Goal: Task Accomplishment & Management: Manage account settings

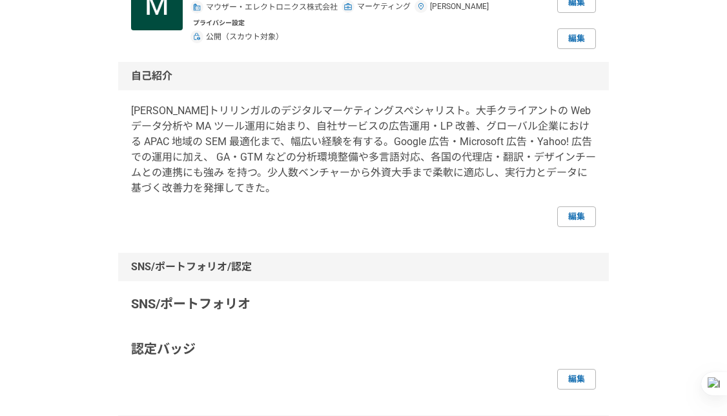
scroll to position [128, 0]
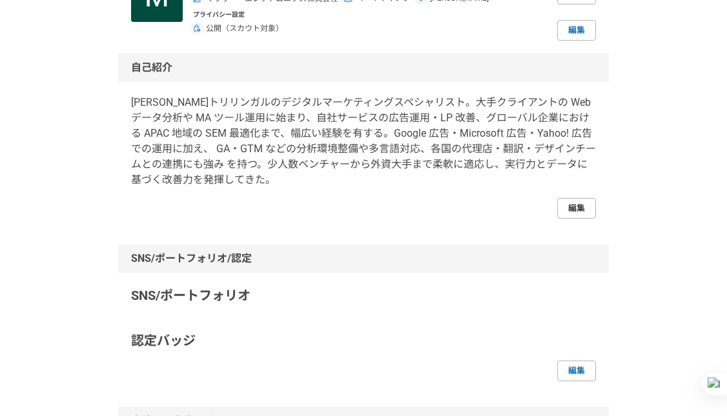
click at [585, 208] on link "編集" at bounding box center [576, 208] width 39 height 21
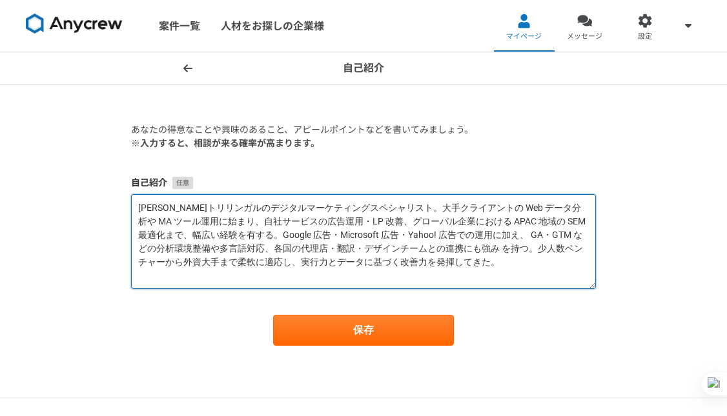
click at [367, 225] on textarea "[PERSON_NAME]トリリンガルのデジタルマーケティングスペシャリスト。大手クライアントの Web データ分析や MA ツール運用に始まり、自社サービス…" at bounding box center [363, 241] width 465 height 95
paste textarea "CX・SEO 関連のサイト改善、"
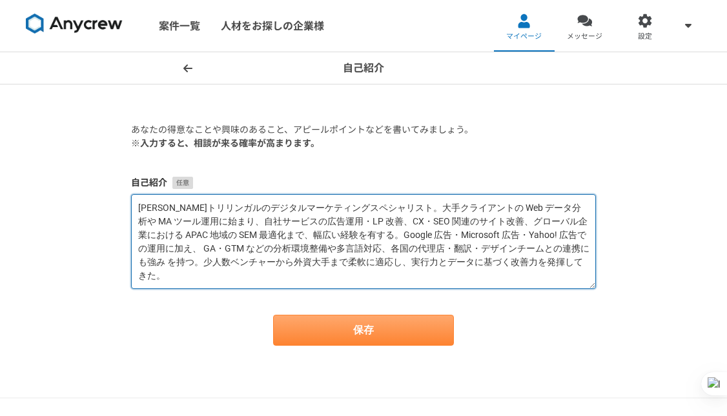
type textarea "[PERSON_NAME]トリリンガルのデジタルマーケティングスペシャリスト。大手クライアントの Web データ分析や MA ツール運用に始まり、自社サービス…"
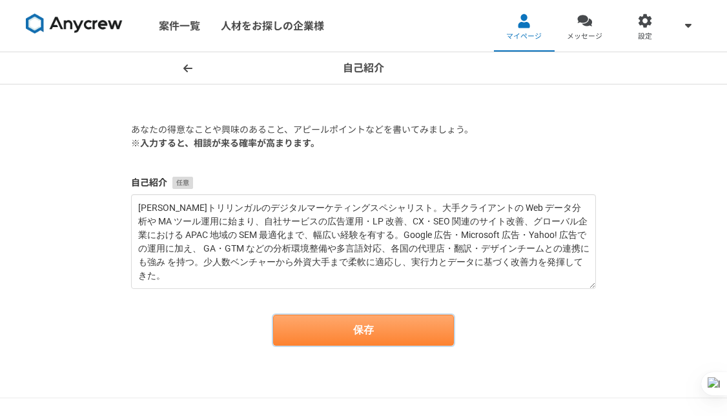
click at [383, 336] on button "保存" at bounding box center [363, 330] width 181 height 31
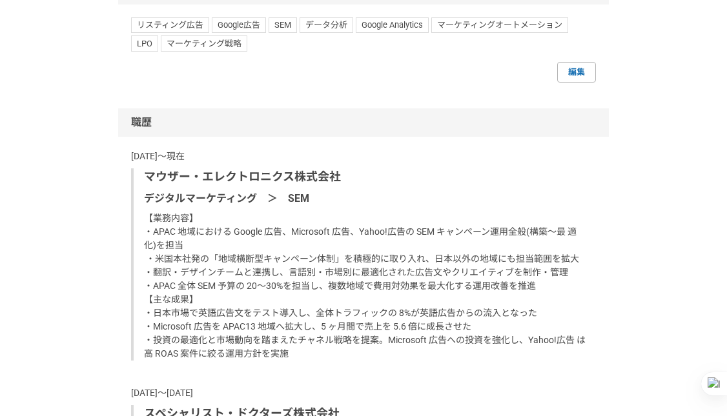
scroll to position [823, 0]
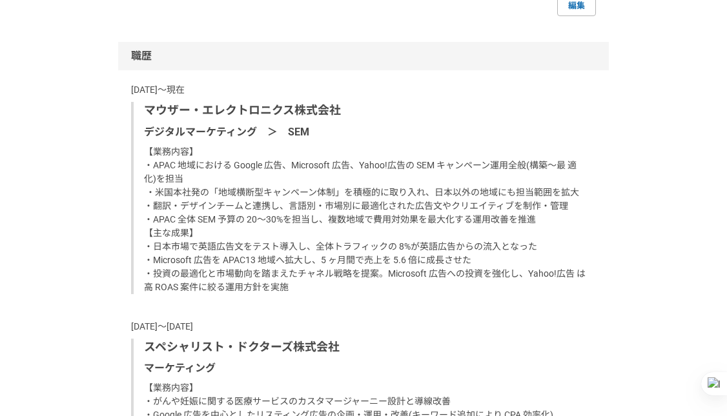
click at [486, 265] on p "【業務内容】 ・APAC 地域における Google 広告、Microsoft 広告、Yahoo!広告の SEM キャンペーン運用全般(構築〜最 適化)を担当…" at bounding box center [364, 219] width 441 height 149
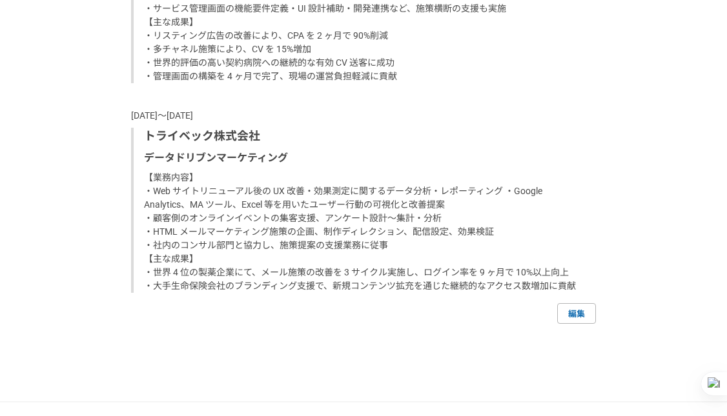
scroll to position [1367, 0]
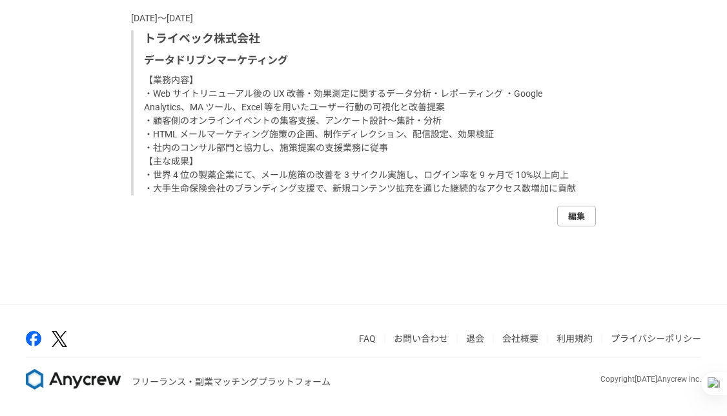
click at [574, 217] on link "編集" at bounding box center [576, 216] width 39 height 21
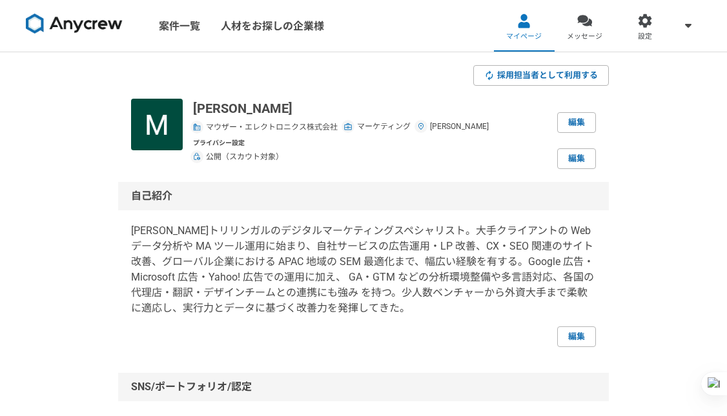
select select "[DATE]"
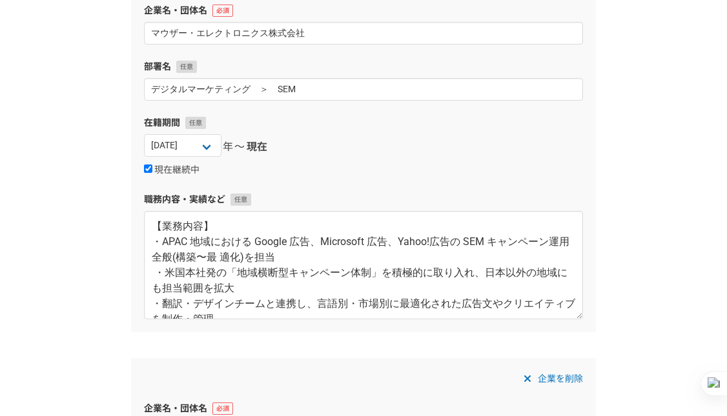
scroll to position [108, 0]
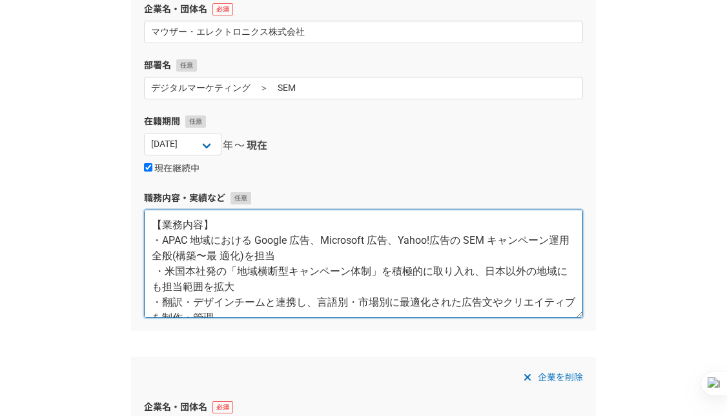
click at [207, 283] on textarea "【業務内容】 ・APAC 地域における Google 広告、Microsoft 広告、Yahoo!広告の SEM キャンペーン運用全般(構築〜最 適化)を担当…" at bounding box center [363, 264] width 439 height 108
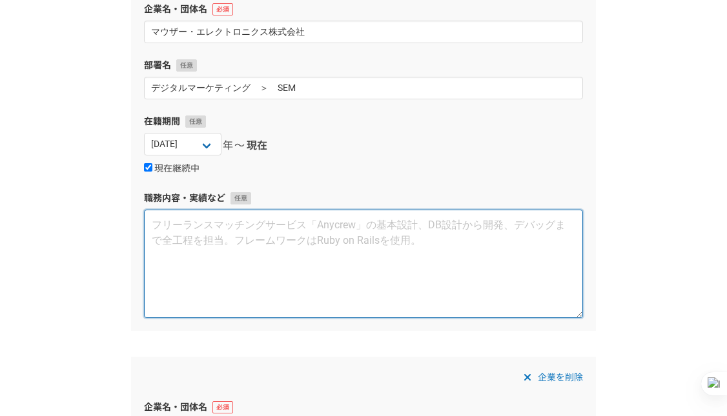
paste textarea "・Microsoft ads を台湾から APAC の 13 地域へ拡大し、予算の戦略的再配分と高 ROAS 重視の運用により 5 か月で売上を 5.6 倍に…"
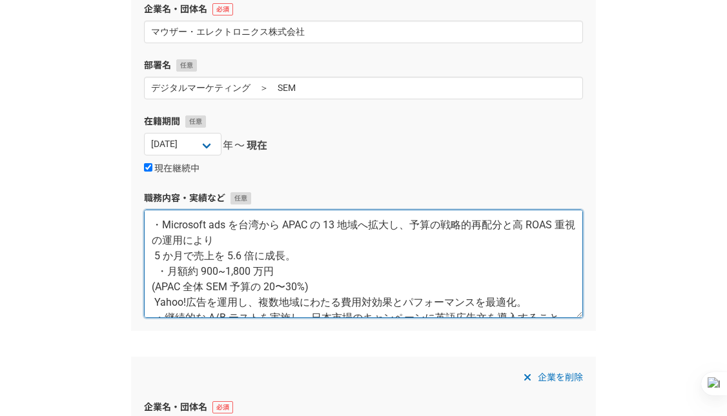
scroll to position [146, 0]
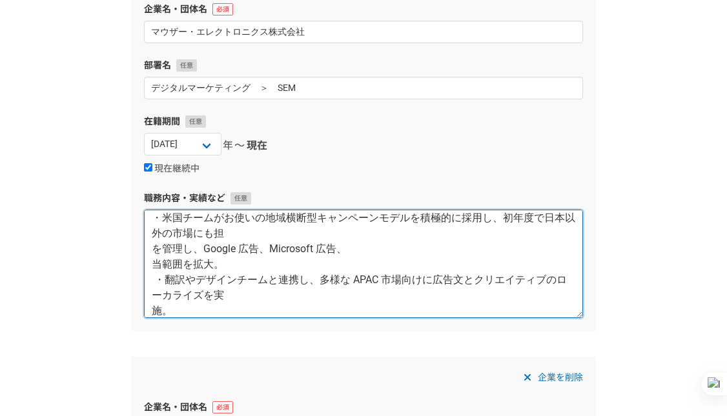
click at [152, 310] on textarea "・Microsoft ads を台湾から APAC の 13 地域へ拡大し、予算の戦略的再配分と高 ROAS 重視の運用により 5 か月で売上を 5.6 倍に…" at bounding box center [363, 264] width 439 height 108
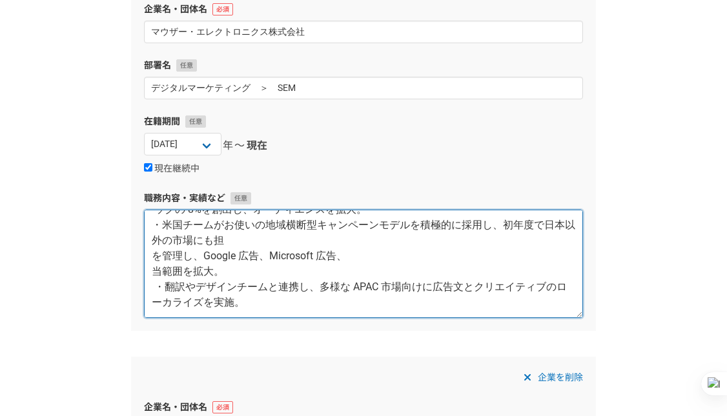
scroll to position [121, 0]
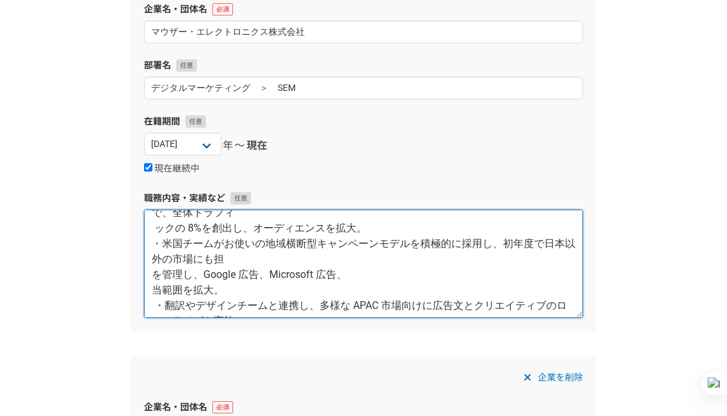
click at [153, 296] on textarea "・Microsoft ads を台湾から APAC の 13 地域へ拡大し、予算の戦略的再配分と高 ROAS 重視の運用により 5 か月で売上を 5.6 倍に…" at bounding box center [363, 264] width 439 height 108
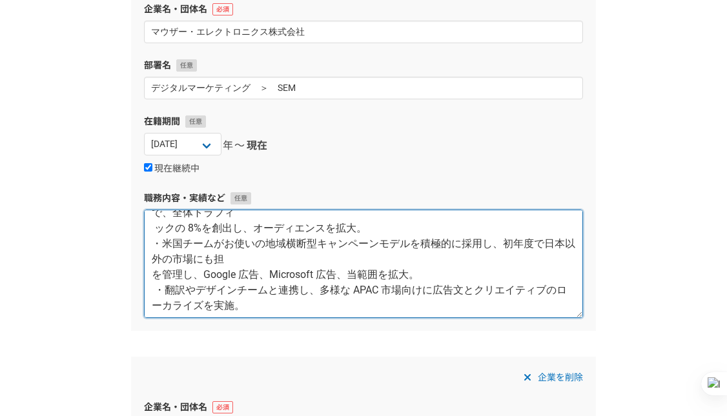
scroll to position [0, 0]
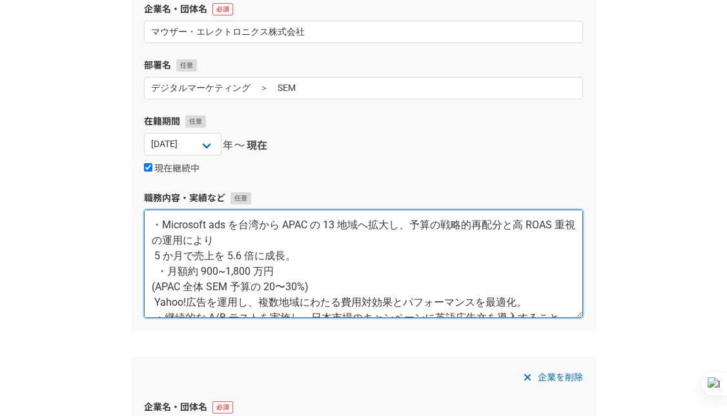
type textarea "・Microsoft ads を台湾から APAC の 13 地域へ拡大し、予算の戦略的再配分と高 ROAS 重視の運用により 5 か月で売上を 5.6 倍に…"
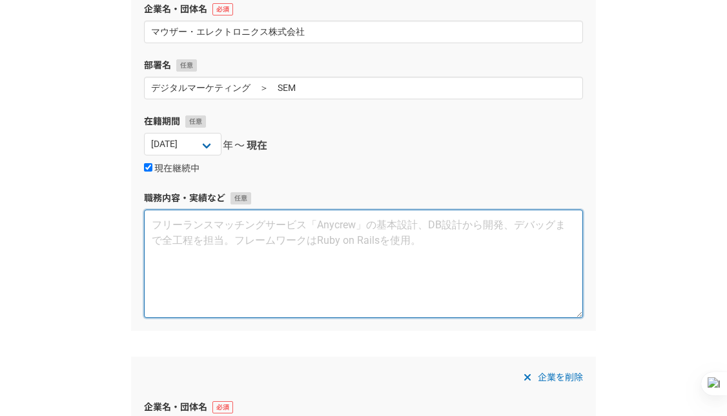
paste textarea "・Microsoft ads を台湾から APAC の 13 地域へ拡大し、予算の戦略的再配分と高 ROAS 重視の運用により 5 か月で売上を 5.6 倍に…"
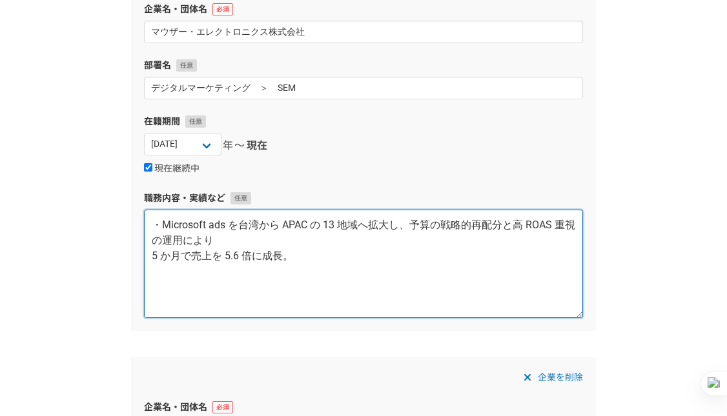
click at [152, 257] on textarea "・Microsoft ads を台湾から APAC の 13 地域へ拡大し、予算の戦略的再配分と高 ROAS 重視の運用により 5 か月で売上を 5.6 倍に…" at bounding box center [363, 264] width 439 height 108
click at [156, 277] on textarea "・Microsoft ads を台湾から APAC の 13 地域へ拡大し、予算の戦略的再配分と高 ROAS 重視の運用により5 か月で売上を 5.6 倍に成…" at bounding box center [363, 264] width 439 height 108
click at [155, 254] on textarea "・Microsoft ads を台湾から APAC の 13 地域へ拡大し、予算の戦略的再配分と高 ROAS 重視の運用により5 か月で売上を 5.6 倍に成…" at bounding box center [363, 264] width 439 height 108
paste textarea "・月額約 900~1,800 万円 (APAC 全体 SEM 予算の 20〜30%) Yahoo!広告を運用し、複数地域にわたる費用対効果とパフォーマンスを最…"
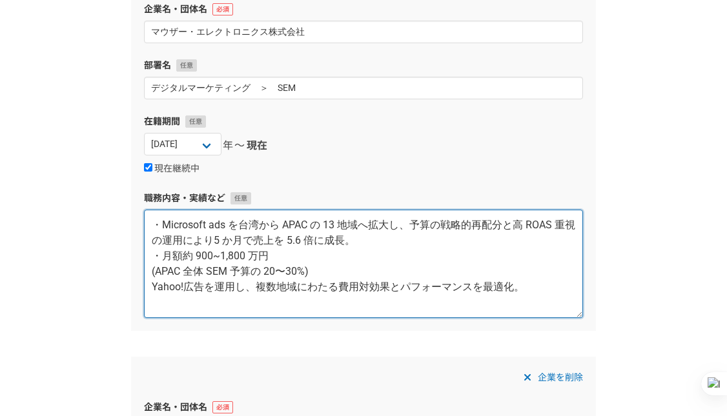
click at [152, 274] on textarea "・Microsoft ads を台湾から APAC の 13 地域へ拡大し、予算の戦略的再配分と高 ROAS 重視の運用により5 か月で売上を 5.6 倍に成…" at bounding box center [363, 264] width 439 height 108
click at [158, 274] on textarea "・Microsoft ads を台湾から APAC の 13 地域へ拡大し、予算の戦略的再配分と高 ROAS 重視の運用により5 か月で売上を 5.6 倍に成…" at bounding box center [363, 264] width 439 height 108
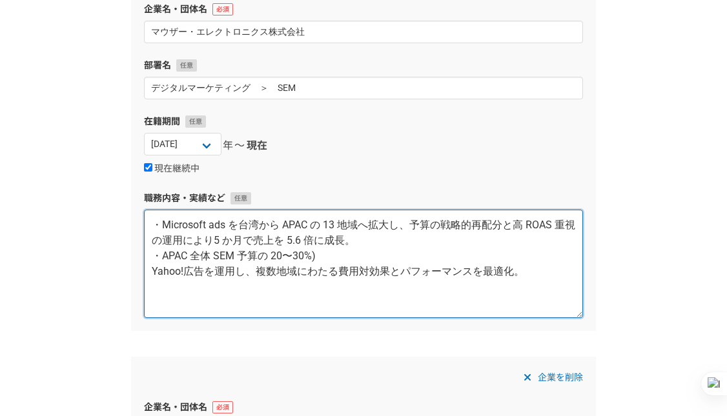
click at [321, 263] on textarea "・Microsoft ads を台湾から APAC の 13 地域へ拡大し、予算の戦略的再配分と高 ROAS 重視の運用により5 か月で売上を 5.6 倍に成…" at bounding box center [363, 264] width 439 height 108
paste textarea "を管理し、Google 広告、Microsoft 広告、"
paste textarea "Yahoo!広告を運用し、複数地域にわたる費用対効果とパフォーマンスを最適化。"
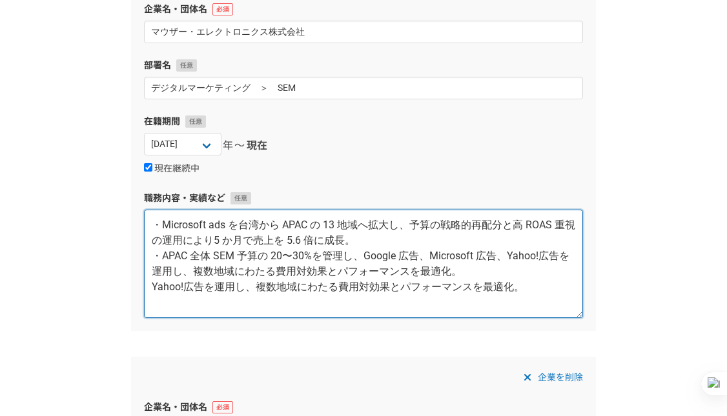
drag, startPoint x: 528, startPoint y: 285, endPoint x: 150, endPoint y: 287, distance: 377.5
click at [150, 287] on textarea "・Microsoft ads を台湾から APAC の 13 地域へ拡大し、予算の戦略的再配分と高 ROAS 重視の運用により5 か月で売上を 5.6 倍に成…" at bounding box center [363, 264] width 439 height 108
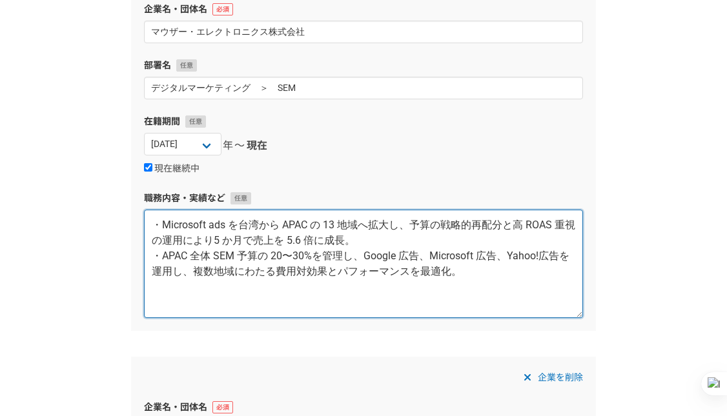
paste textarea "・継続的な A/B テストを実施し、日本市場のキャンペーンに英語広告文を導入することで、全体トラフィ ックの 8%を創出し、オーディエンスを拡大。"
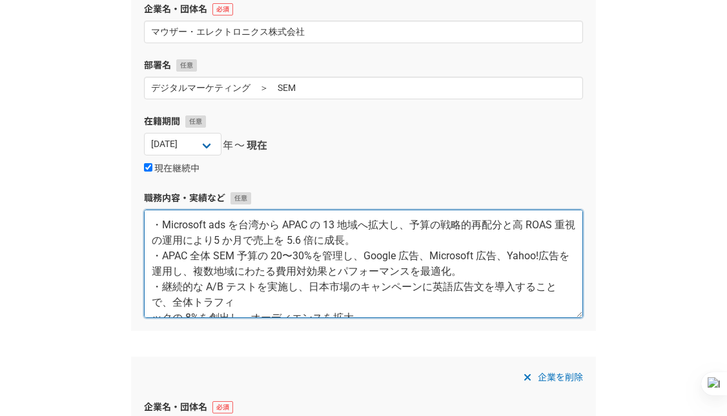
scroll to position [7, 0]
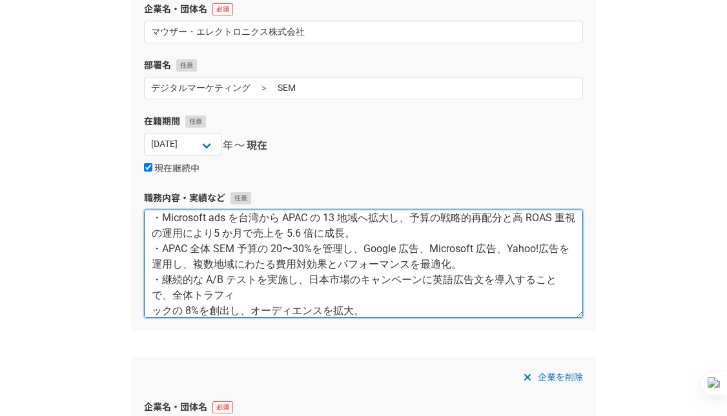
click at [154, 310] on textarea "・Microsoft ads を台湾から APAC の 13 地域へ拡大し、予算の戦略的再配分と高 ROAS 重視の運用により5 か月で売上を 5.6 倍に成…" at bounding box center [363, 264] width 439 height 108
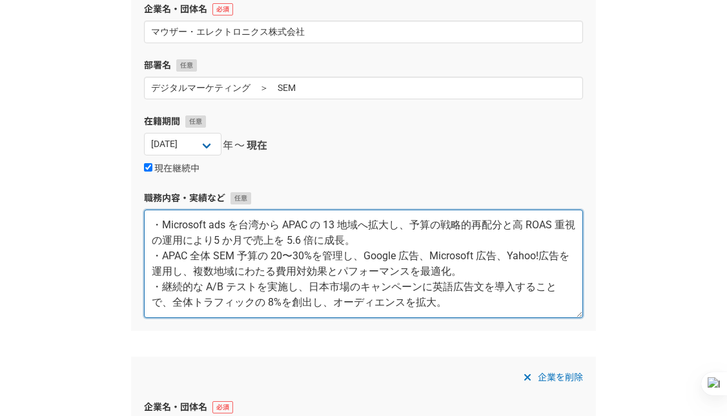
scroll to position [0, 0]
click at [450, 305] on textarea "・Microsoft ads を台湾から APAC の 13 地域へ拡大し、予算の戦略的再配分と高 ROAS 重視の運用により5 か月で売上を 5.6 倍に成…" at bounding box center [363, 264] width 439 height 108
paste textarea "・翻訳やデザインチームと連携し、多様な APAC 市場向けに広告文とクリエイティブのローカライズを実 施。"
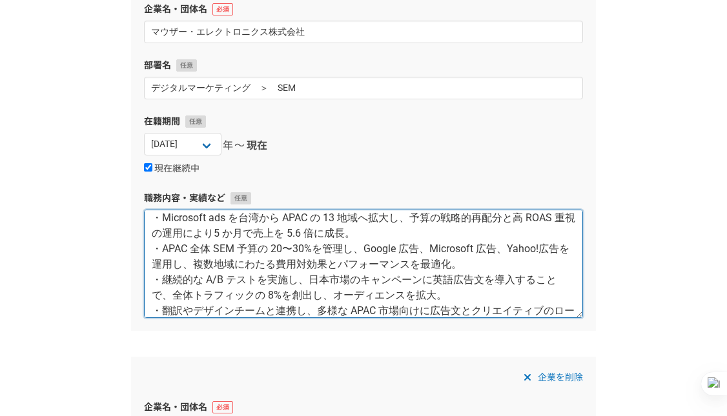
scroll to position [38, 0]
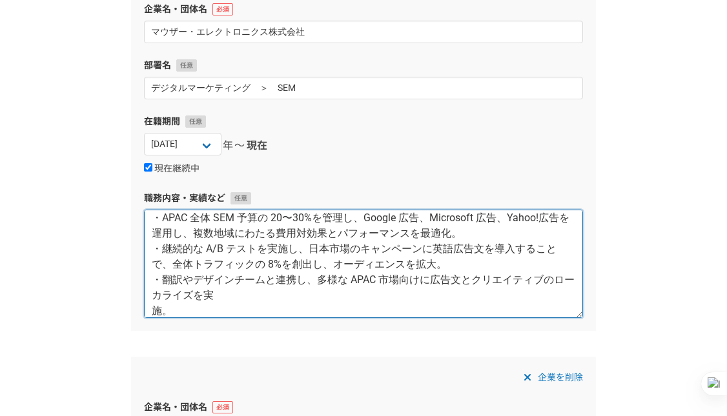
click at [154, 310] on textarea "・Microsoft ads を台湾から APAC の 13 地域へ拡大し、予算の戦略的再配分と高 ROAS 重視の運用により5 か月で売上を 5.6 倍に成…" at bounding box center [363, 264] width 439 height 108
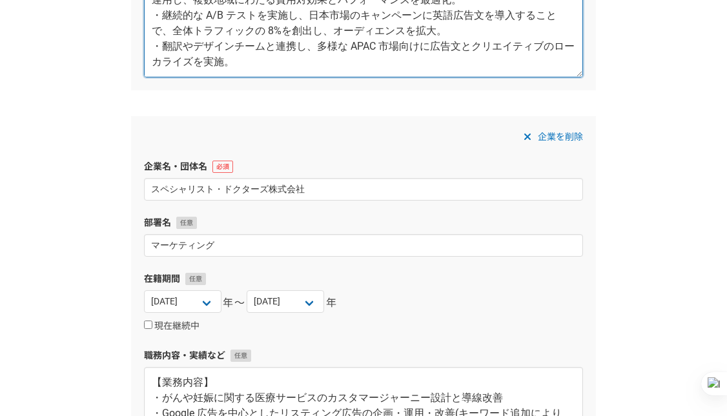
scroll to position [541, 0]
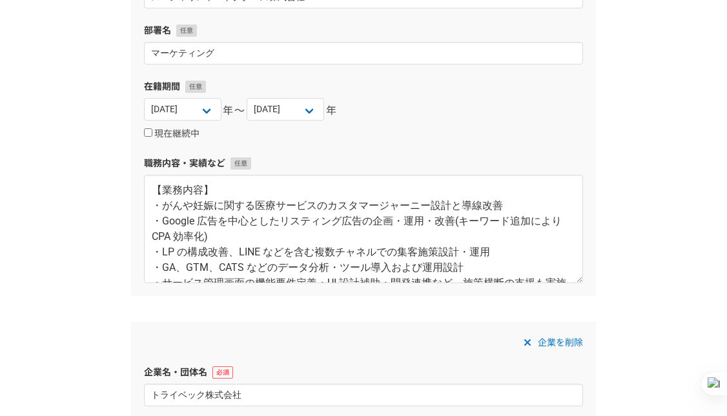
type textarea "・Microsoft ads を台湾から APAC の 13 地域へ拡大し、予算の戦略的再配分と高 ROAS 重視の運用により5 か月で売上を 5.6 倍に成…"
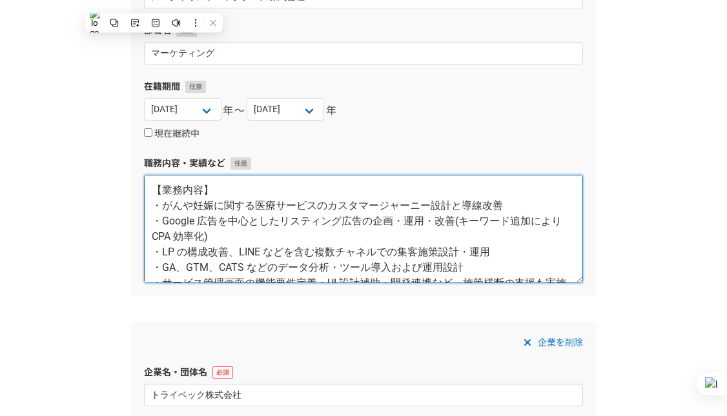
click at [365, 247] on textarea "【業務内容】 ・がんや妊娠に関する医療サービスのカスタマージャーニー設計と導線改善 ・Google 広告を中心としたリスティング広告の企画・運用・改善(キーワ…" at bounding box center [363, 229] width 439 height 108
click at [290, 235] on textarea "【業務内容】 ・がんや妊娠に関する医療サービスのカスタマージャーニー設計と導線改善 ・Google 広告を中心としたリスティング広告の企画・運用・改善(キーワ…" at bounding box center [363, 229] width 439 height 108
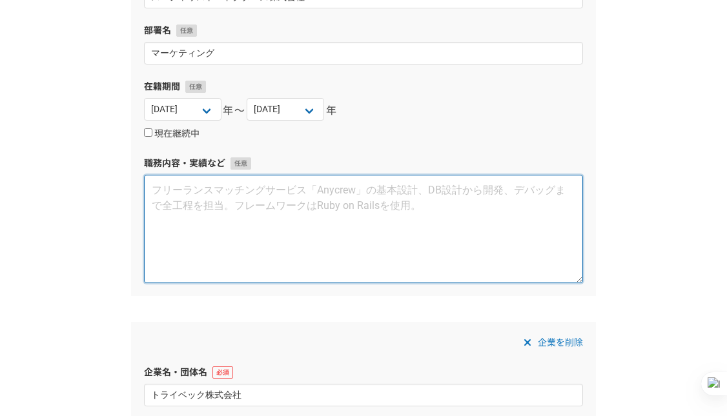
paste textarea "・月額 20〜30 万円規模の Google 広告キャンペーンを運用し、ターゲティング最適化と継続的な LP 改善 により、CPA を 2 か月で 90%削減。"
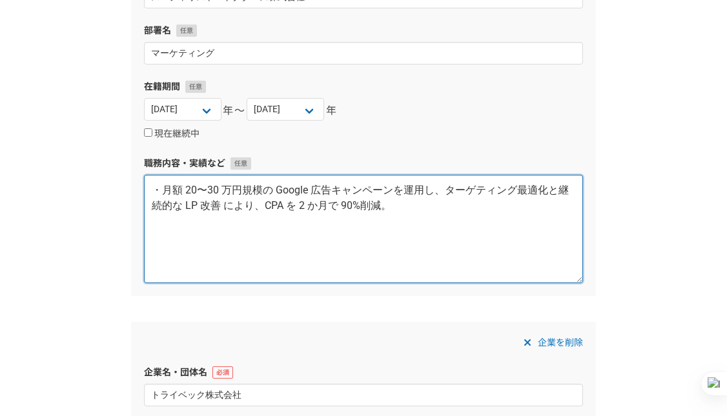
paste textarea "・継続的に LP 最適化を実施。例として、約 2 か月間でメインコピー4 種類を A/B テストし、最高 2.7%(セ ッションベース CVR)を達成。成果の…"
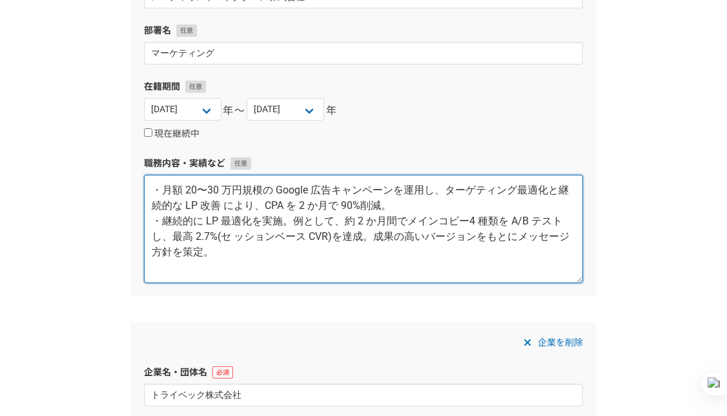
paste textarea "・カスタマージャーニーから抽出した新規キーワードを広告運用に組み込み、キャンペーン効率を改善。 ・Google アナリティクス、Google タグマネージャー…"
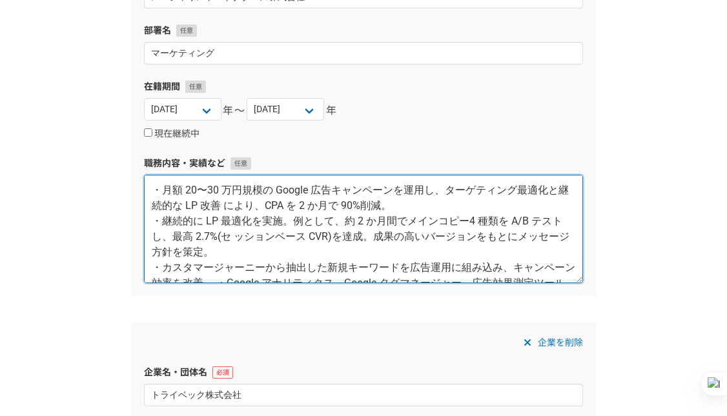
scroll to position [37, 0]
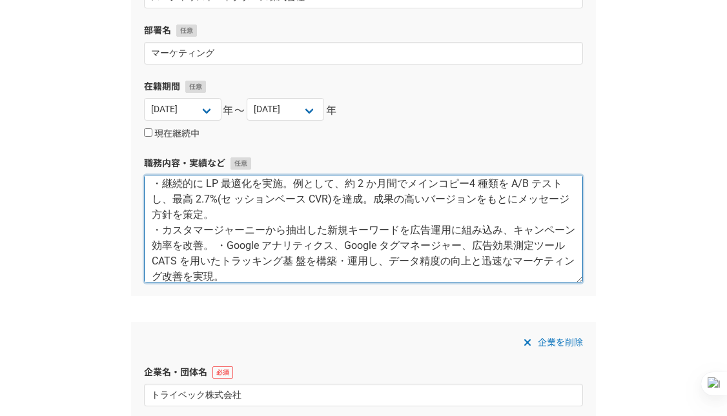
click at [230, 248] on textarea "・月額 20〜30 万円規模の Google 広告キャンペーンを運用し、ターゲティング最適化と継続的な LP 改善 により、CPA を 2 か月で 90%削減…" at bounding box center [363, 229] width 439 height 108
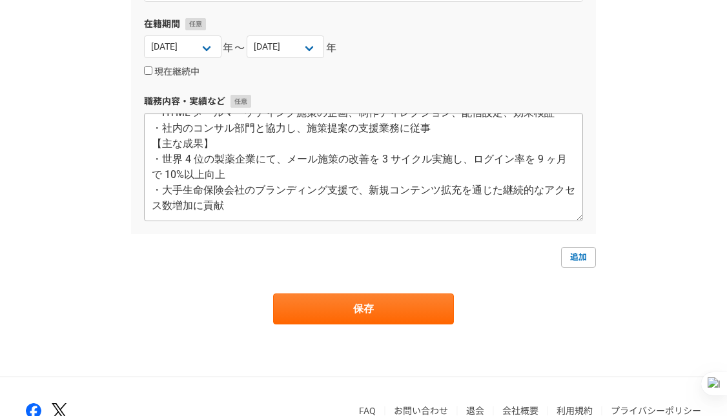
scroll to position [0, 0]
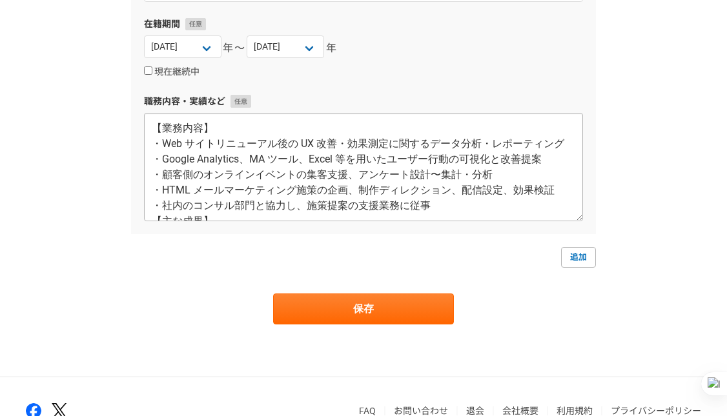
type textarea "・月額 20〜30 万円規模の Google 広告キャンペーンを運用し、ターゲティング最適化と継続的な LP 改善 により、CPA を 2 か月で 90%削減…"
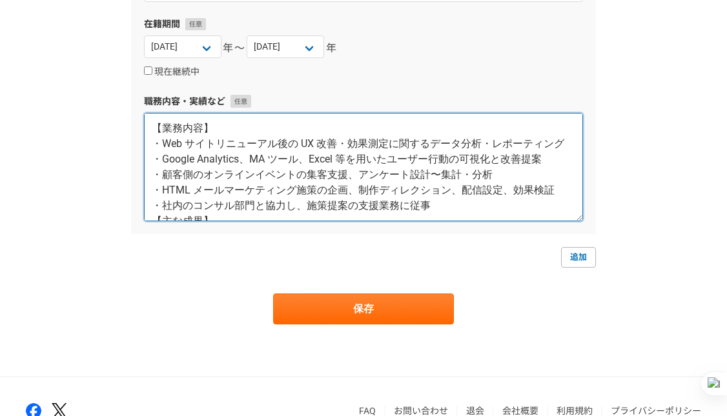
click at [294, 196] on textarea "【業務内容】 ・Web サイトリニューアル後の UX 改善・効果測定に関するデータ分析・レポーティング ・Google Analytics、MA ツール、Ex…" at bounding box center [363, 167] width 439 height 108
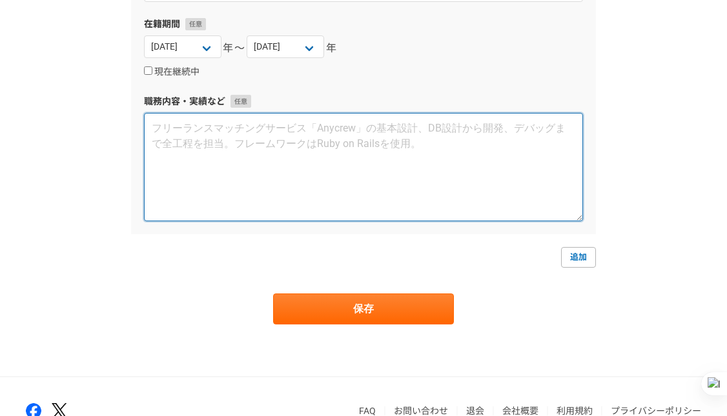
paste textarea "・コンサルタントと連携し、サイトリニューアル後のユーザー行動を分析し、CX や SEO を意識したサイ ト改善のレポーティングを実施。 ・大手グローバル製薬企…"
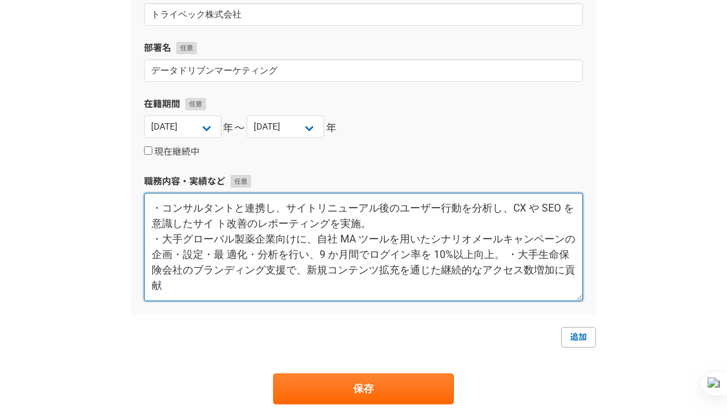
scroll to position [937, 0]
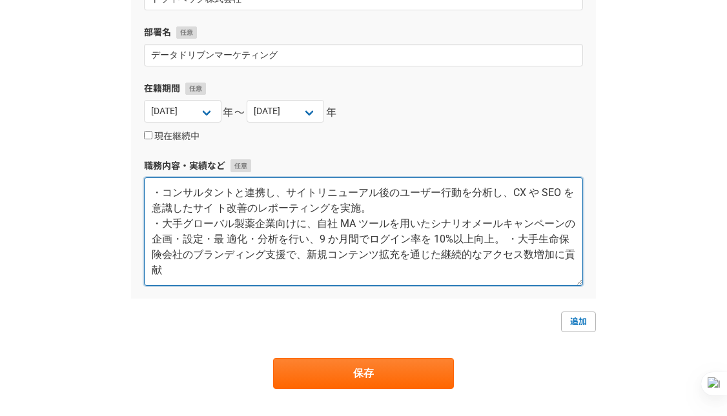
click at [526, 196] on textarea "・コンサルタントと連携し、サイトリニューアル後のユーザー行動を分析し、CX や SEO を意識したサイ ト改善のレポーティングを実施。 ・大手グローバル製薬企…" at bounding box center [363, 231] width 439 height 108
click at [220, 213] on textarea "・コンサルタントと連携し、サイトリニューアル後のユーザー行動を分析し、CX や SEOを意識したサイ ト改善のレポーティングを実施。 ・大手グローバル製薬企業…" at bounding box center [363, 231] width 439 height 108
click at [512, 242] on textarea "・コンサルタントと連携し、サイトリニューアル後のユーザー行動を分析し、CX や SEOを意識したサイト改善のレポーティングを実施。 ・大手グローバル製薬企業向…" at bounding box center [363, 231] width 439 height 108
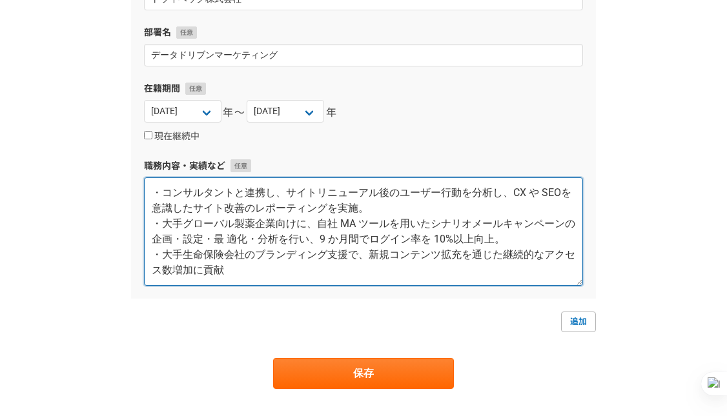
click at [330, 267] on textarea "・コンサルタントと連携し、サイトリニューアル後のユーザー行動を分析し、CX や SEOを意識したサイト改善のレポーティングを実施。 ・大手グローバル製薬企業向…" at bounding box center [363, 231] width 439 height 108
click at [229, 245] on textarea "・コンサルタントと連携し、サイトリニューアル後のユーザー行動を分析し、CX や SEOを意識したサイト改善のレポーティングを実施。 ・大手グローバル製薬企業向…" at bounding box center [363, 231] width 439 height 108
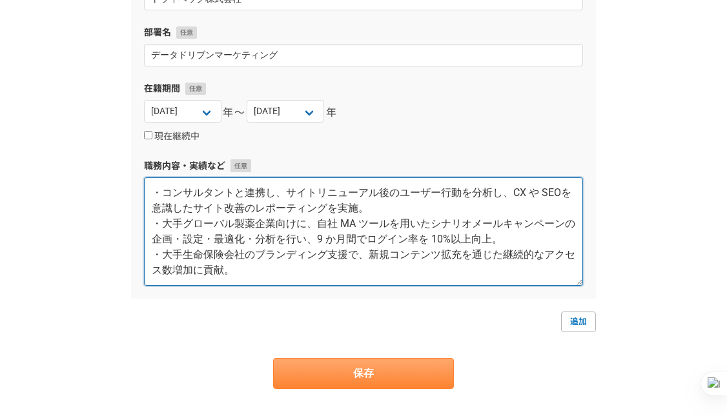
type textarea "・コンサルタントと連携し、サイトリニューアル後のユーザー行動を分析し、CX や SEOを意識したサイト改善のレポーティングを実施。 ・大手グローバル製薬企業向…"
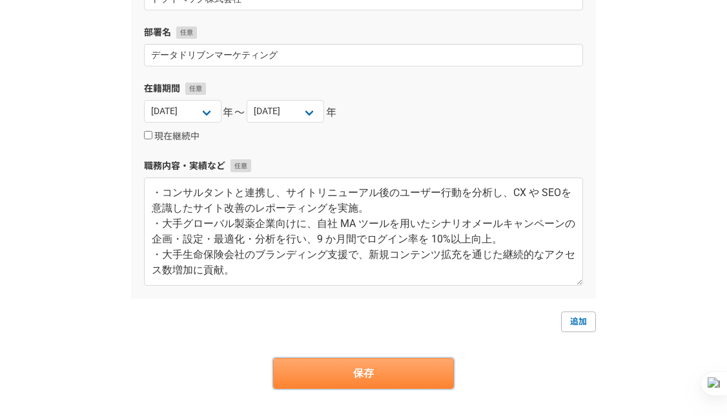
click at [316, 371] on button "保存" at bounding box center [363, 373] width 181 height 31
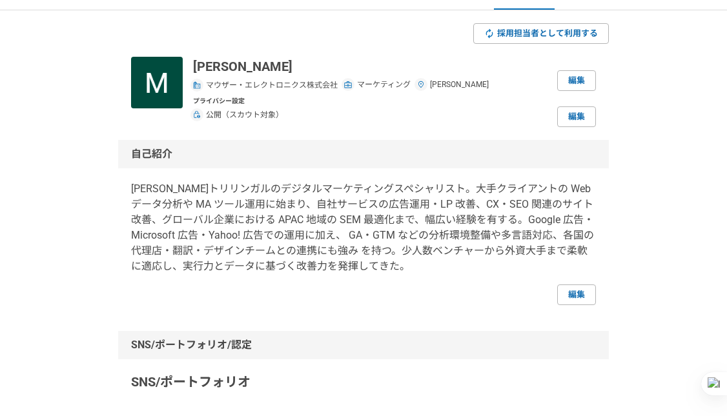
scroll to position [9, 0]
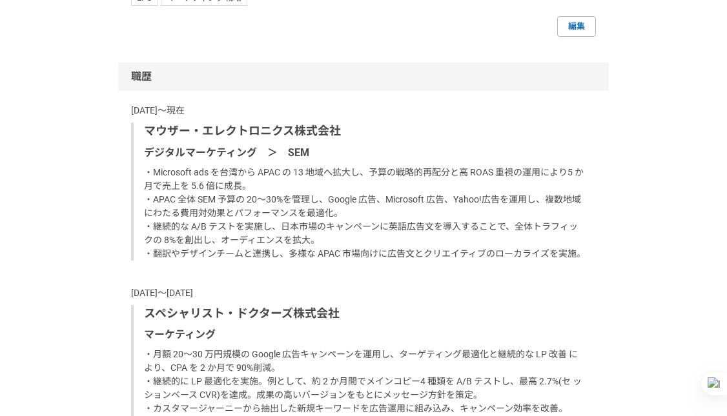
scroll to position [814, 0]
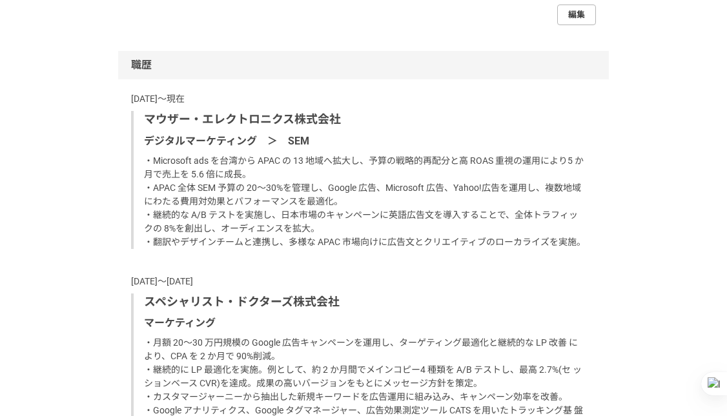
click at [574, 12] on link "編集" at bounding box center [576, 15] width 39 height 21
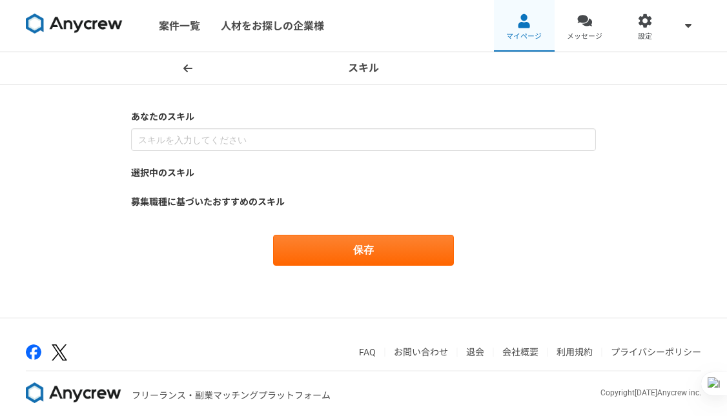
click at [528, 30] on link "マイページ" at bounding box center [524, 26] width 61 height 52
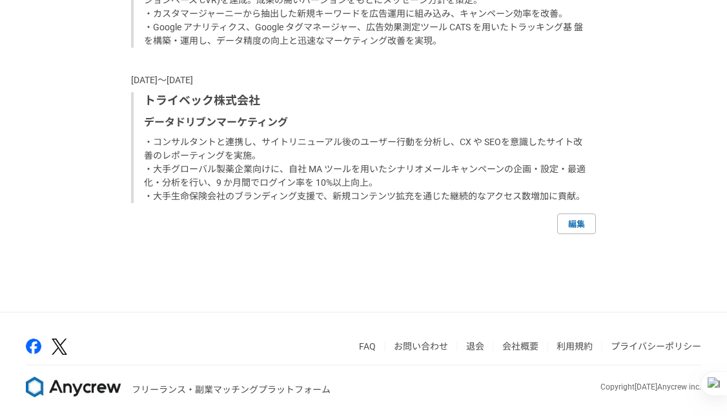
scroll to position [1218, 0]
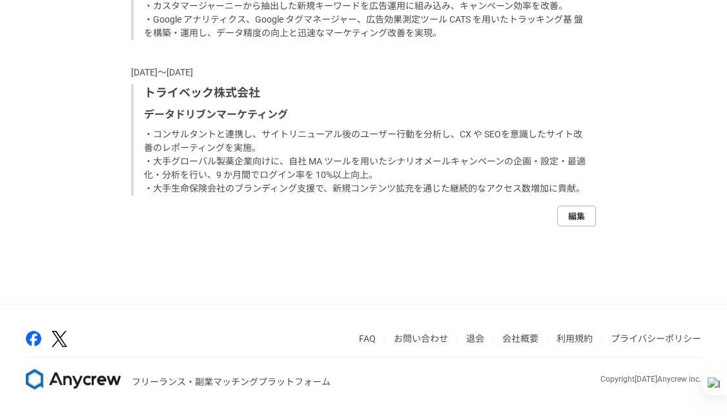
click at [579, 217] on link "編集" at bounding box center [576, 216] width 39 height 21
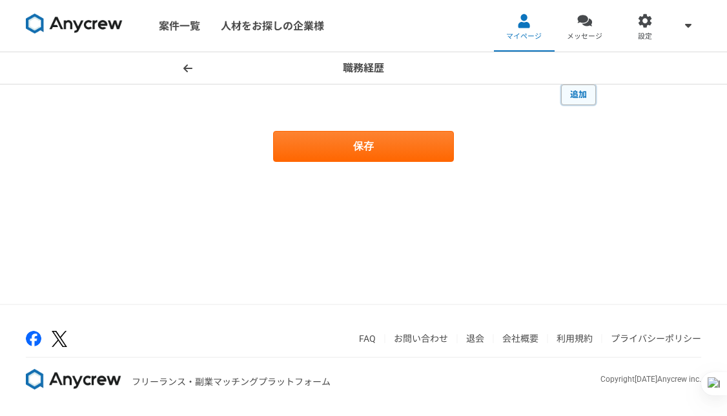
click at [573, 94] on link "追加" at bounding box center [578, 95] width 35 height 21
select select
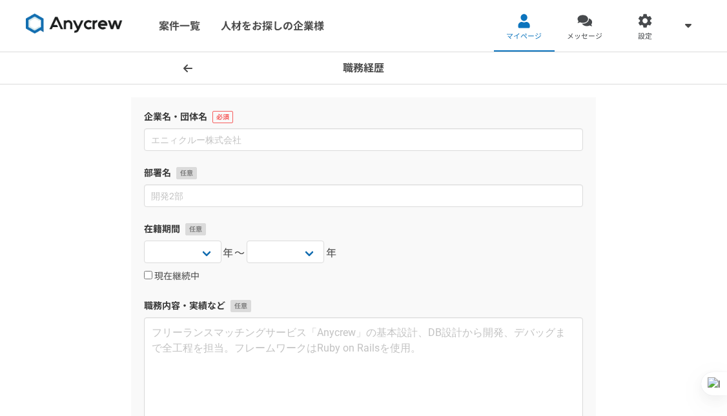
click at [188, 72] on icon at bounding box center [187, 68] width 9 height 10
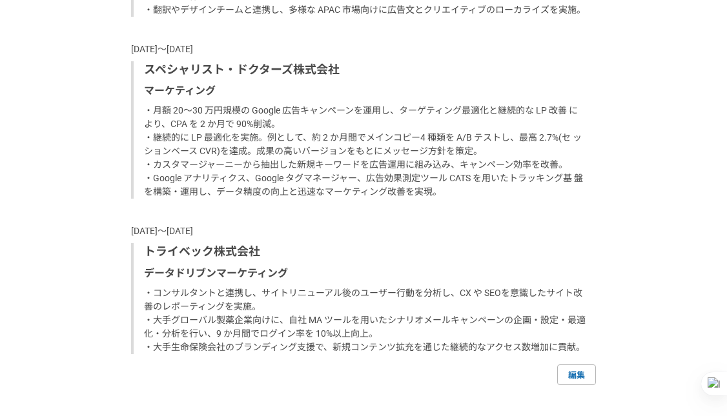
scroll to position [1218, 0]
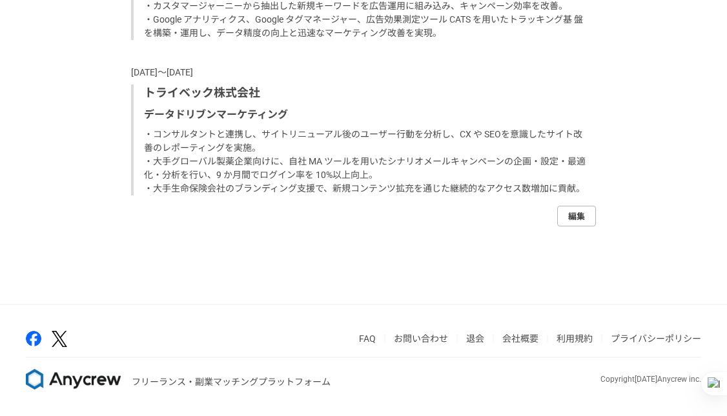
click at [573, 219] on link "編集" at bounding box center [576, 216] width 39 height 21
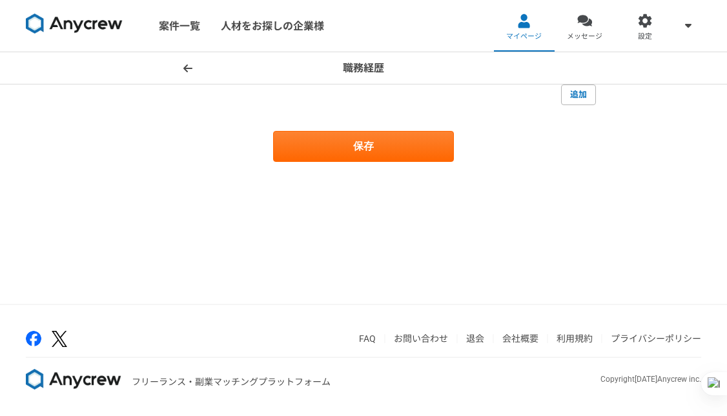
click at [180, 70] on span at bounding box center [187, 68] width 15 height 15
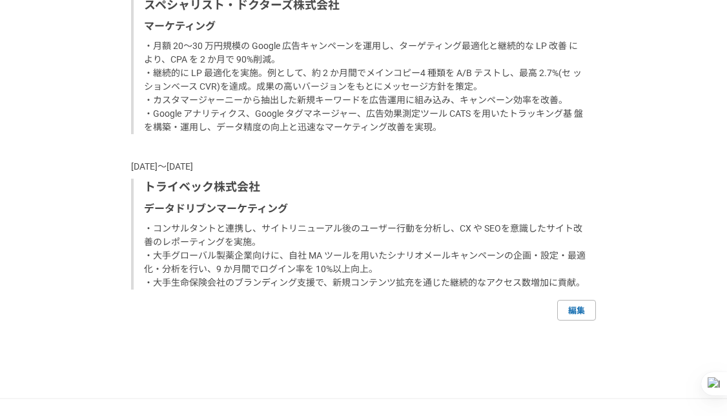
scroll to position [1218, 0]
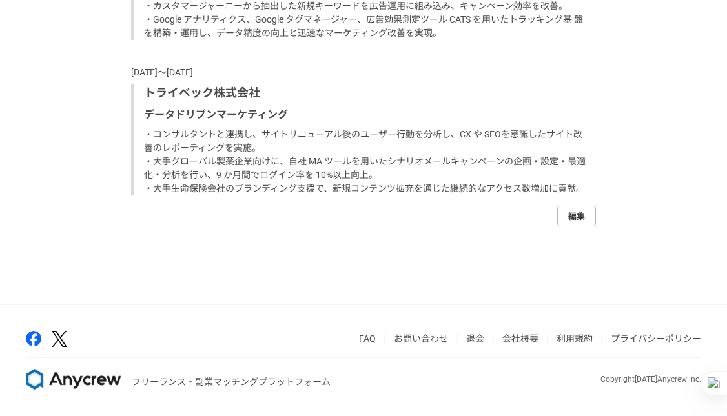
click at [575, 212] on link "編集" at bounding box center [576, 216] width 39 height 21
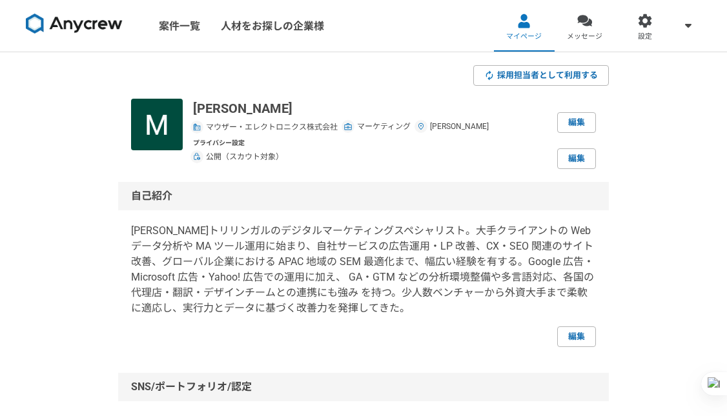
select select "[DATE]"
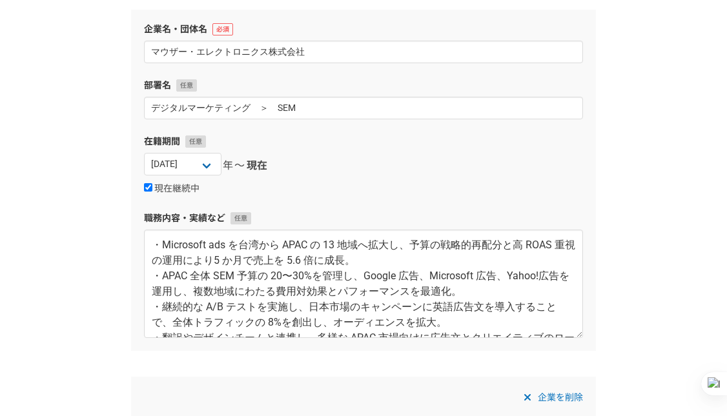
scroll to position [90, 0]
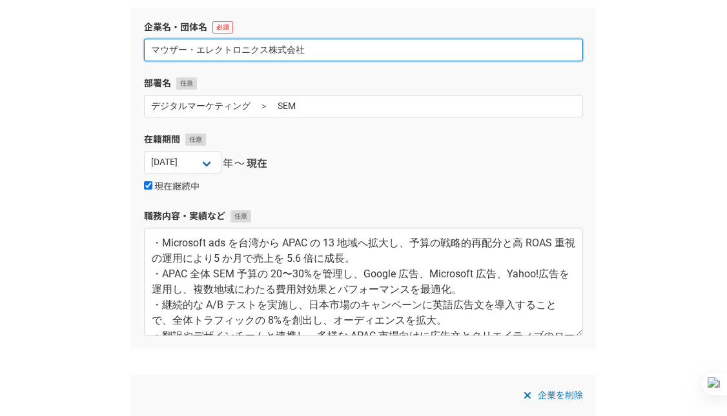
click at [322, 49] on input "マウザー・エレクトロニクス株式会社" at bounding box center [363, 50] width 439 height 23
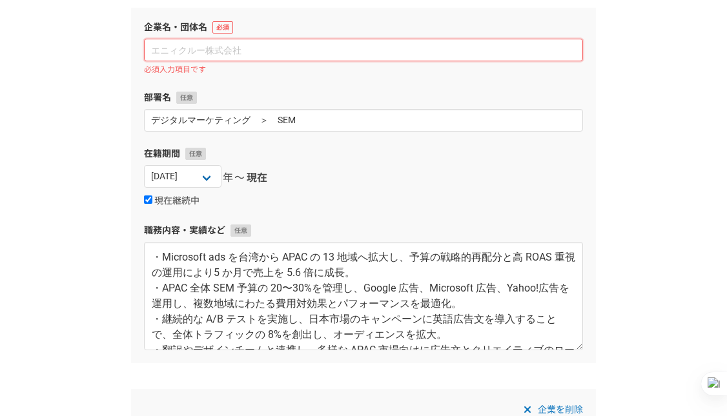
paste input "外資系・米国本社の半導体ディストリビューター"
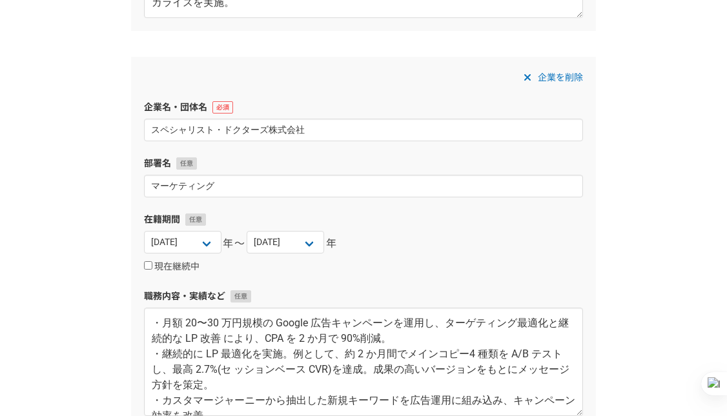
scroll to position [410, 0]
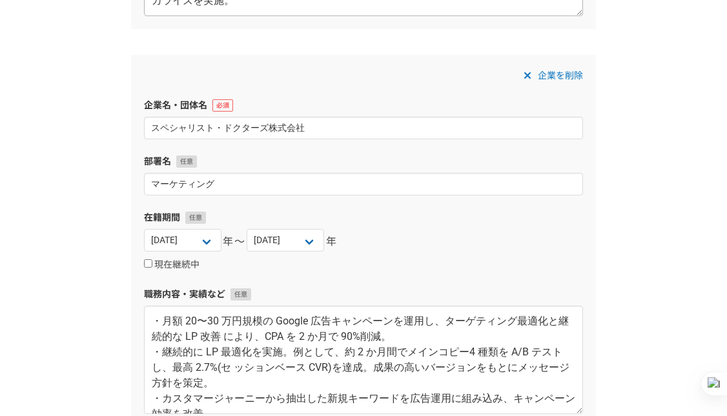
type input "外資系・米国本社の半導体ディストリビューター"
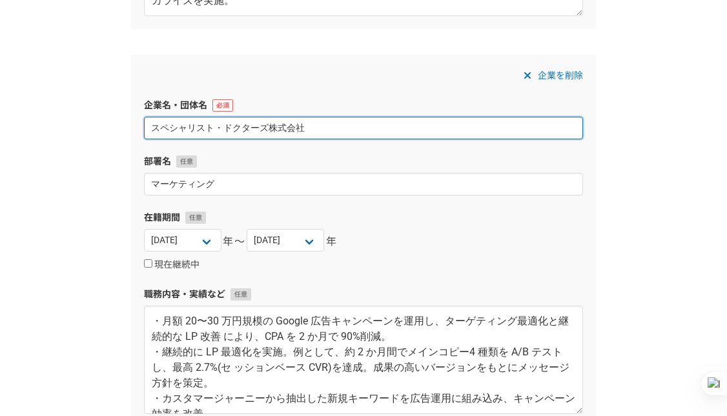
click at [283, 124] on input "スペシャリスト・ドクターズ株式会社" at bounding box center [363, 128] width 439 height 23
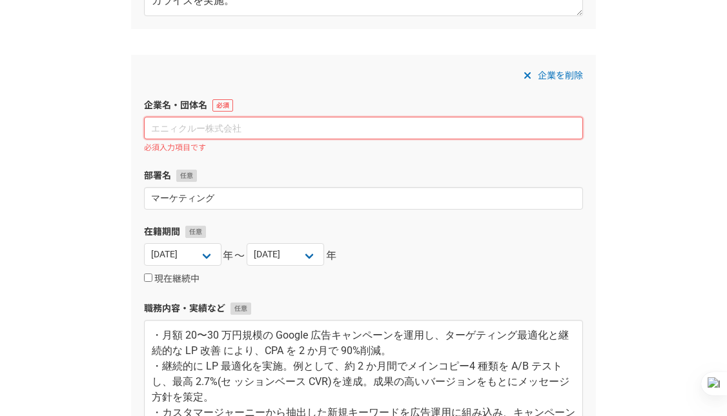
paste input "がん患者・妊婦向けサービスを展開する医療系ベンチャー企業"
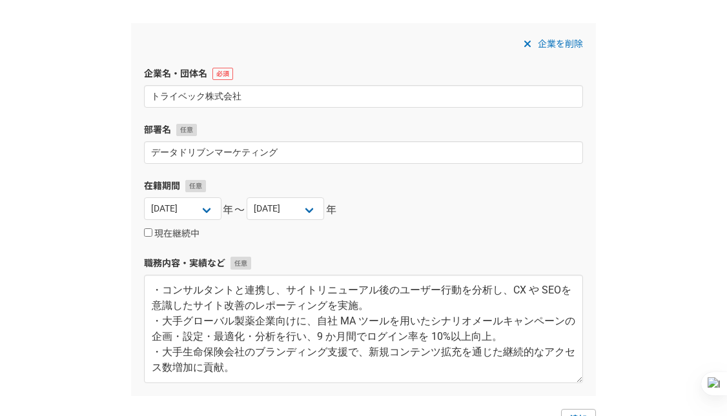
scroll to position [845, 0]
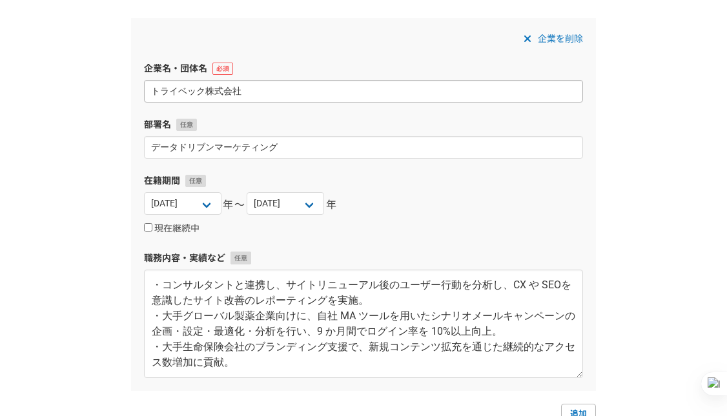
type input "がん患者・妊婦向けサービスを展開する医療系ベンチャー企業"
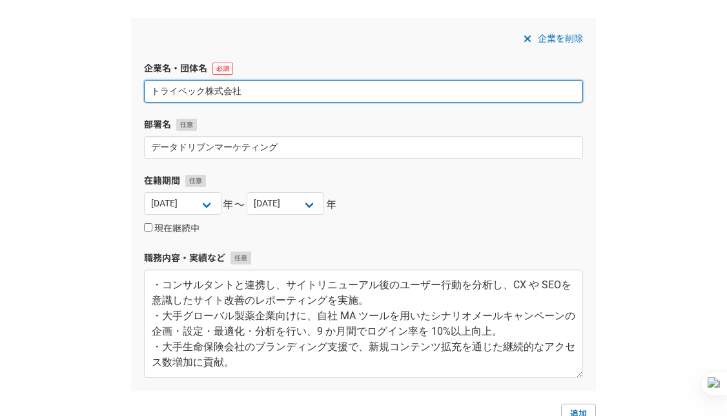
click at [254, 90] on input "トライベック株式会社" at bounding box center [363, 91] width 439 height 23
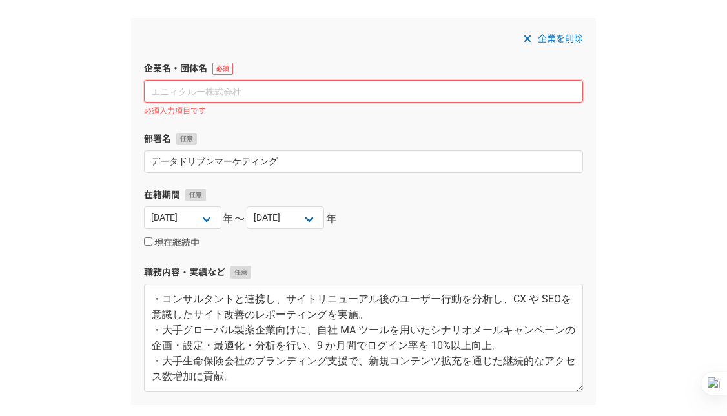
paste input "自社開発のMAツールを展開するデジタルマーケティング代理店"
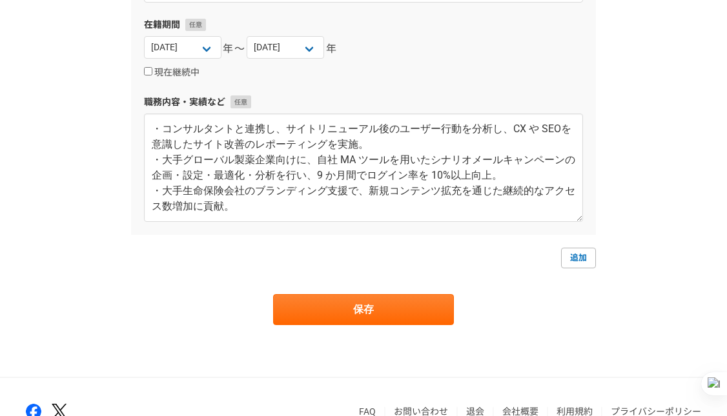
scroll to position [1074, 0]
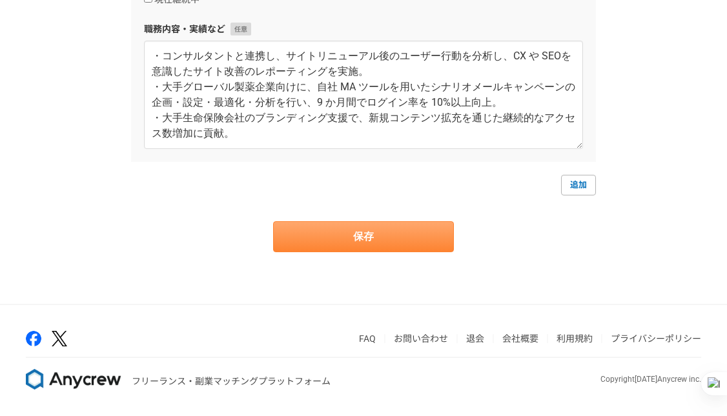
type input "自社開発のMAツールを展開するデジタルマーケティング代理店"
click at [383, 236] on button "保存" at bounding box center [363, 236] width 181 height 31
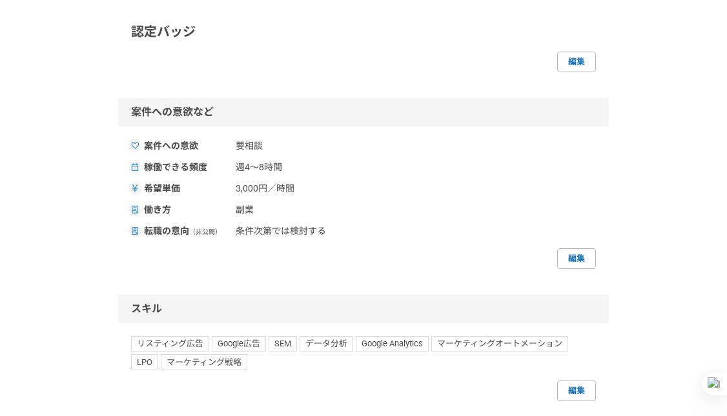
scroll to position [445, 0]
